Goal: Navigation & Orientation: Find specific page/section

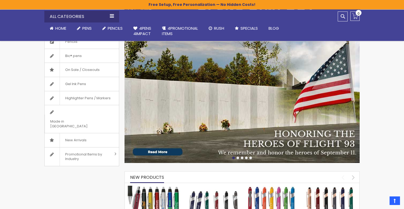
scroll to position [86, 0]
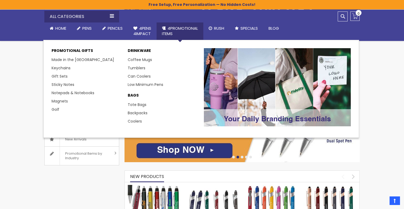
click at [182, 30] on span "4PROMOTIONAL ITEMS" at bounding box center [180, 30] width 36 height 11
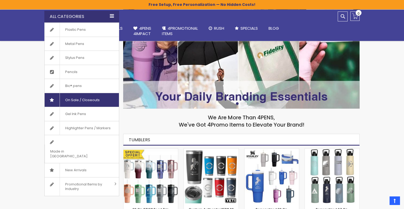
scroll to position [109, 0]
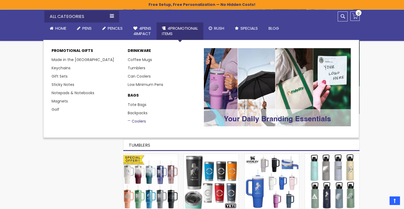
click at [139, 121] on link "Coolers" at bounding box center [137, 120] width 18 height 5
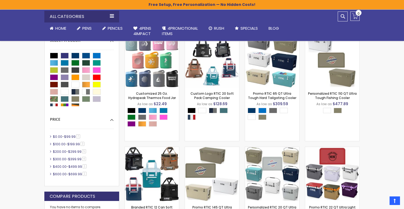
scroll to position [107, 0]
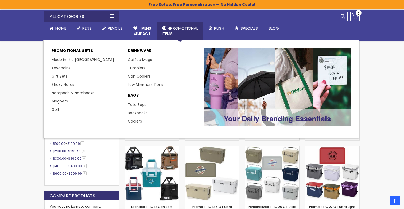
click at [192, 28] on span "4PROMOTIONAL ITEMS" at bounding box center [180, 30] width 36 height 11
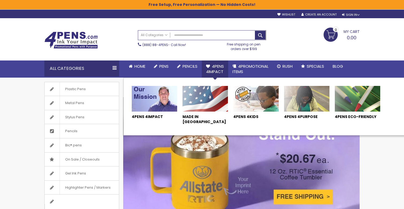
scroll to position [0, 0]
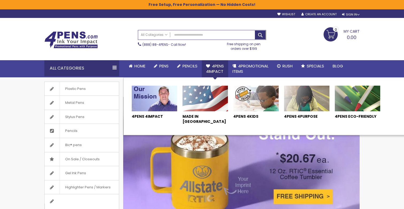
click at [245, 97] on img at bounding box center [255, 98] width 45 height 26
